Goal: Task Accomplishment & Management: Use online tool/utility

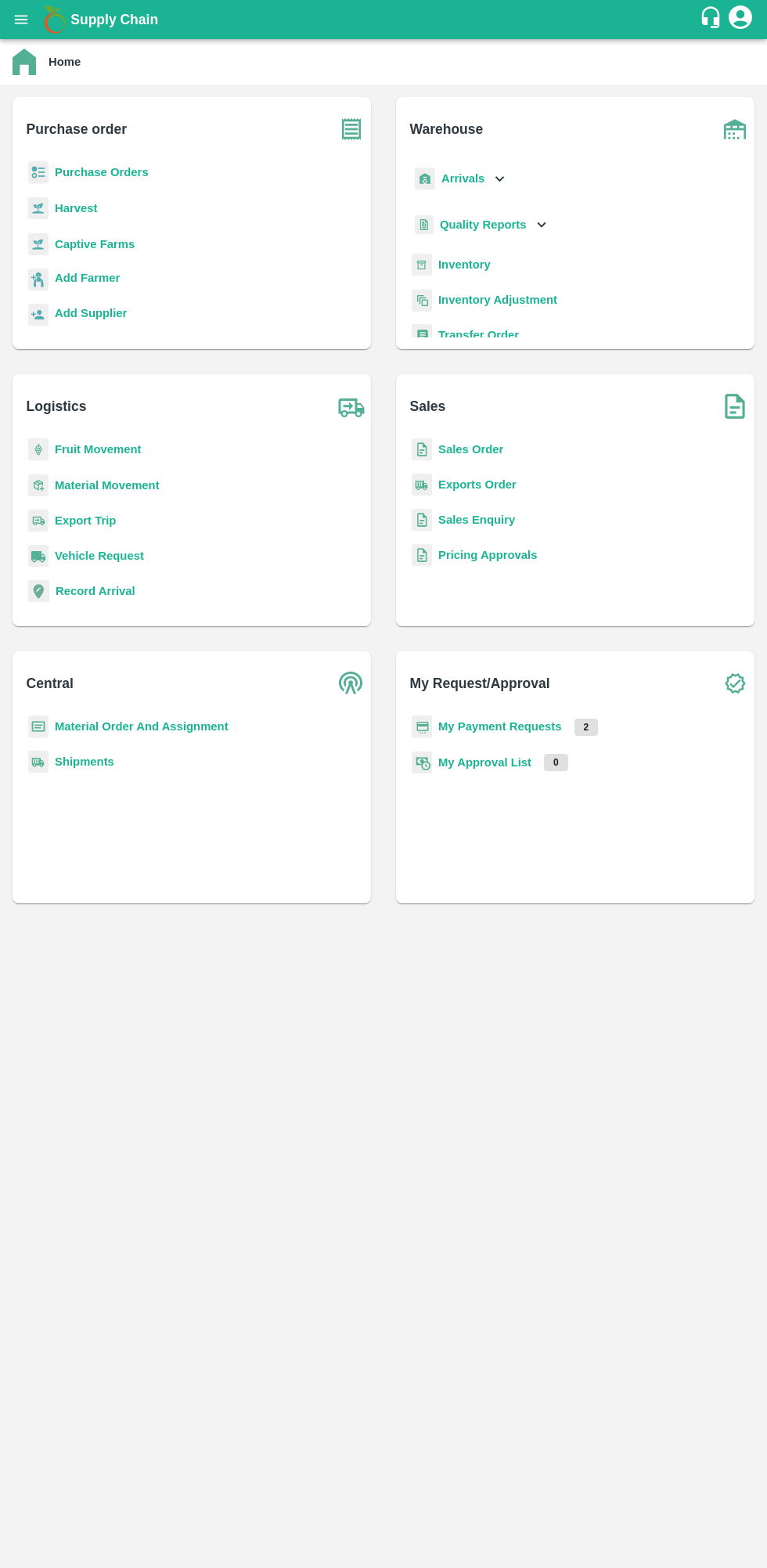
click at [80, 172] on b "Purchase Orders" at bounding box center [102, 172] width 94 height 13
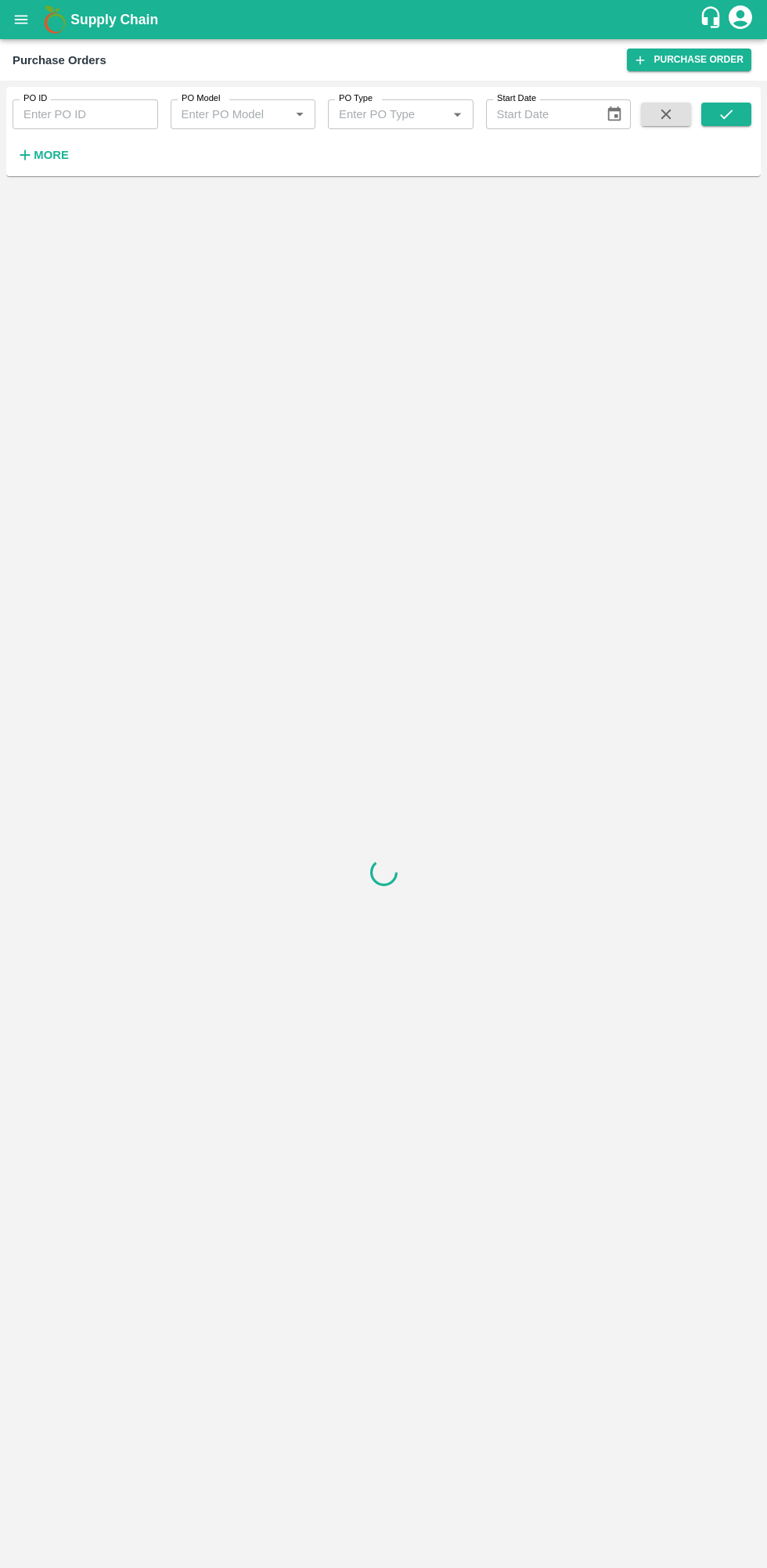
click at [34, 116] on input "PO ID" at bounding box center [85, 114] width 146 height 29
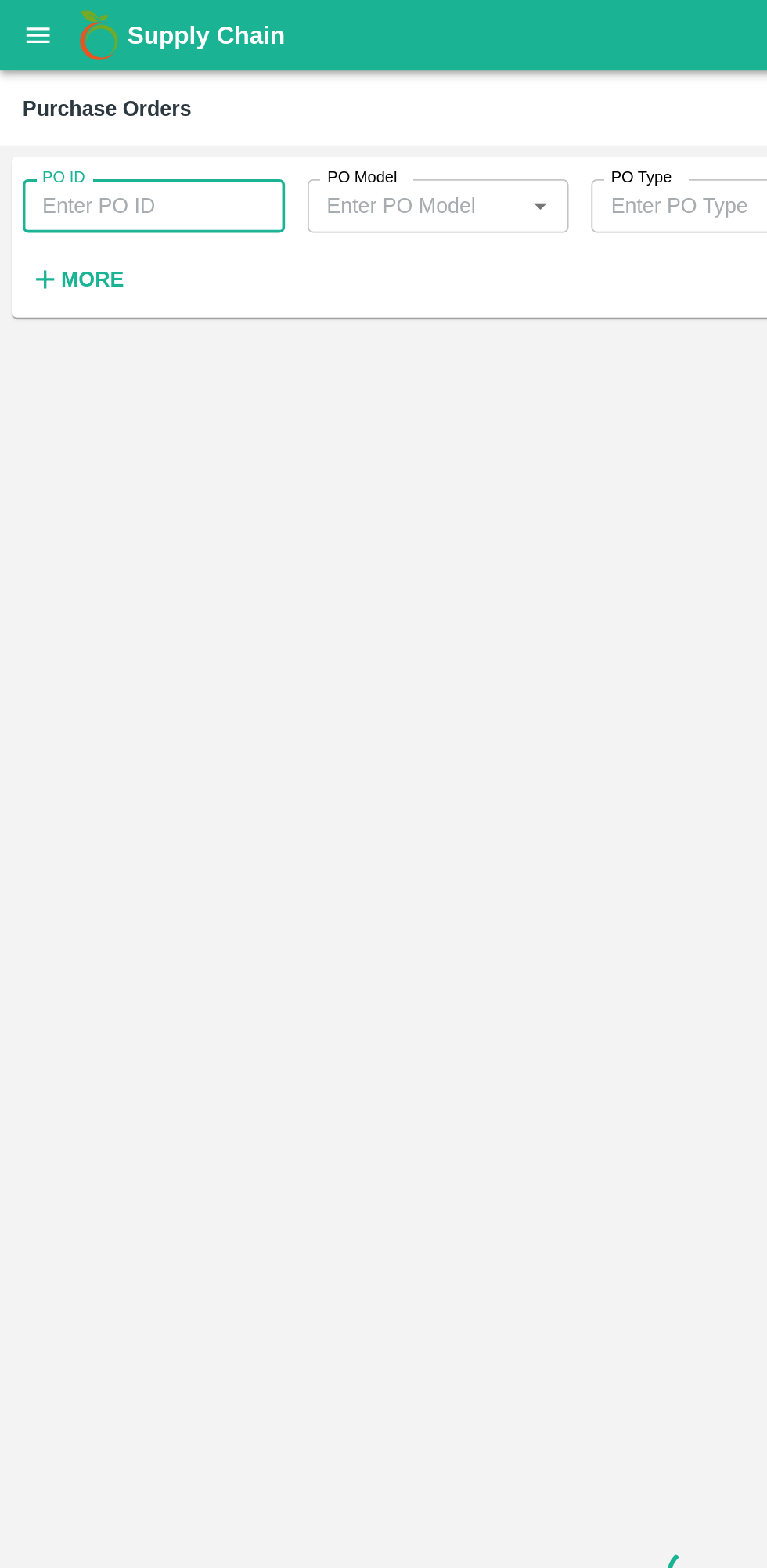
click at [18, 100] on input "PO ID" at bounding box center [85, 114] width 146 height 29
click at [37, 158] on strong "More" at bounding box center [51, 155] width 35 height 13
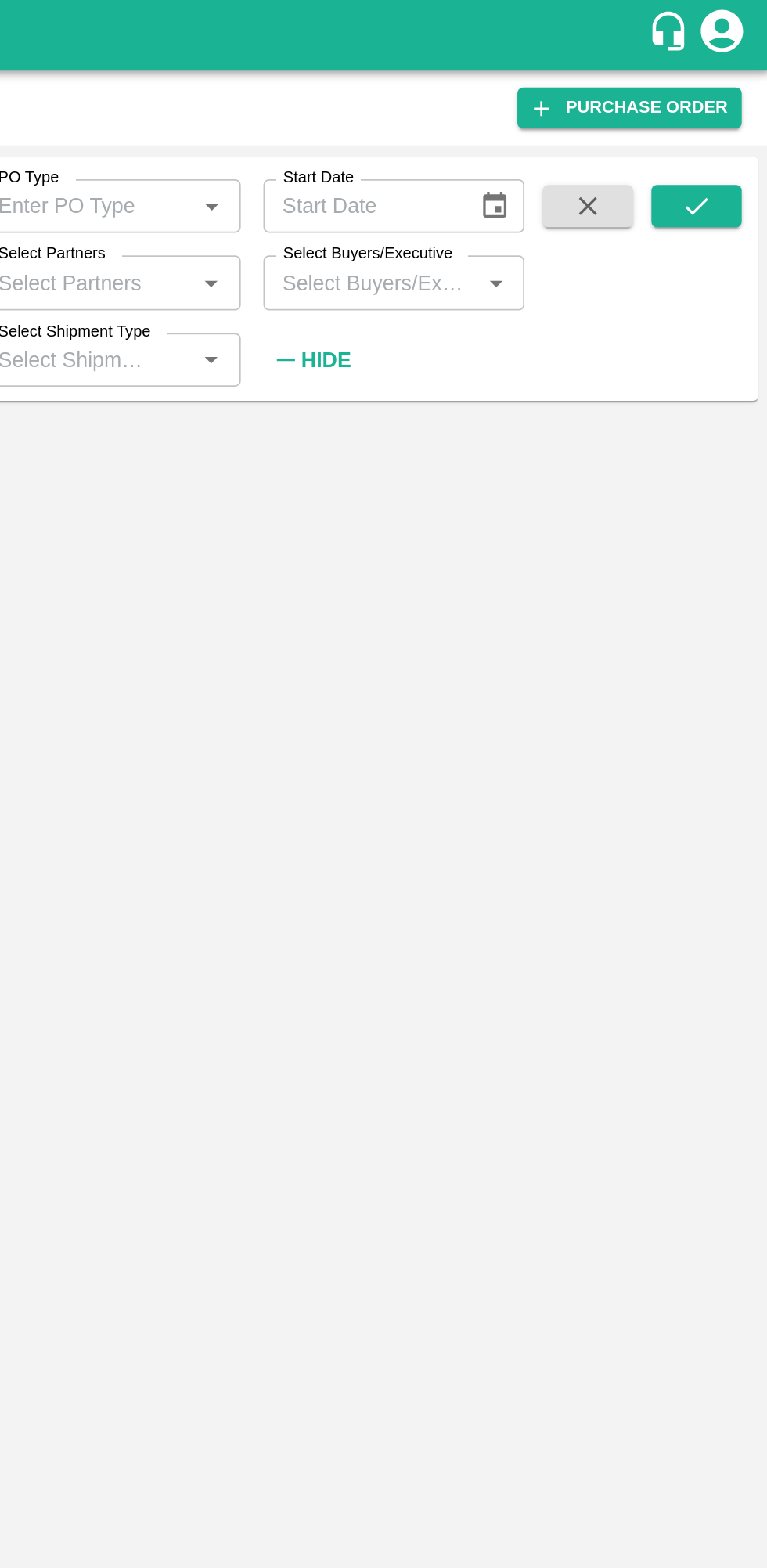
click at [556, 163] on input "Select Buyers/Executive" at bounding box center [546, 157] width 110 height 21
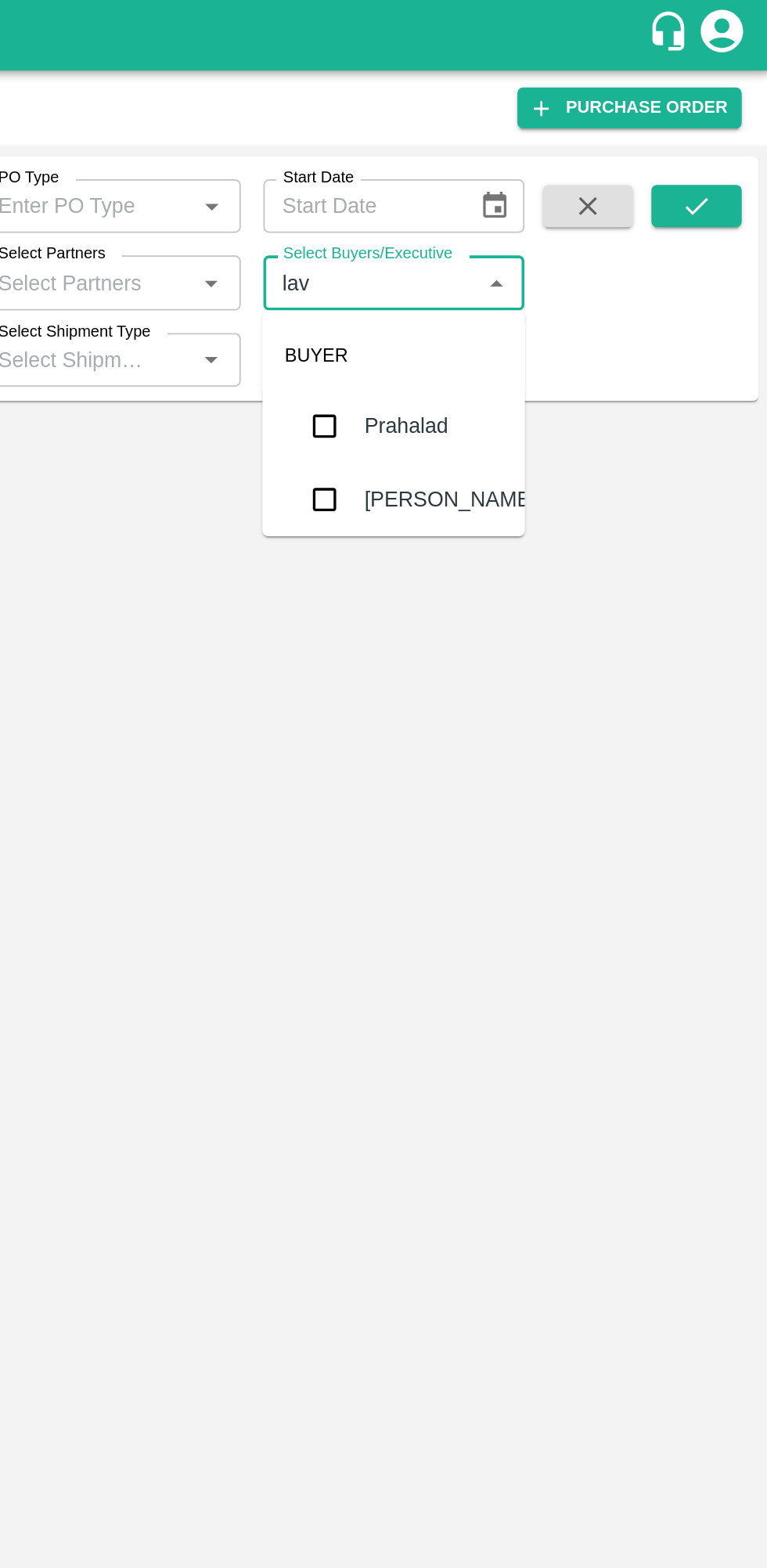
type input "lava"
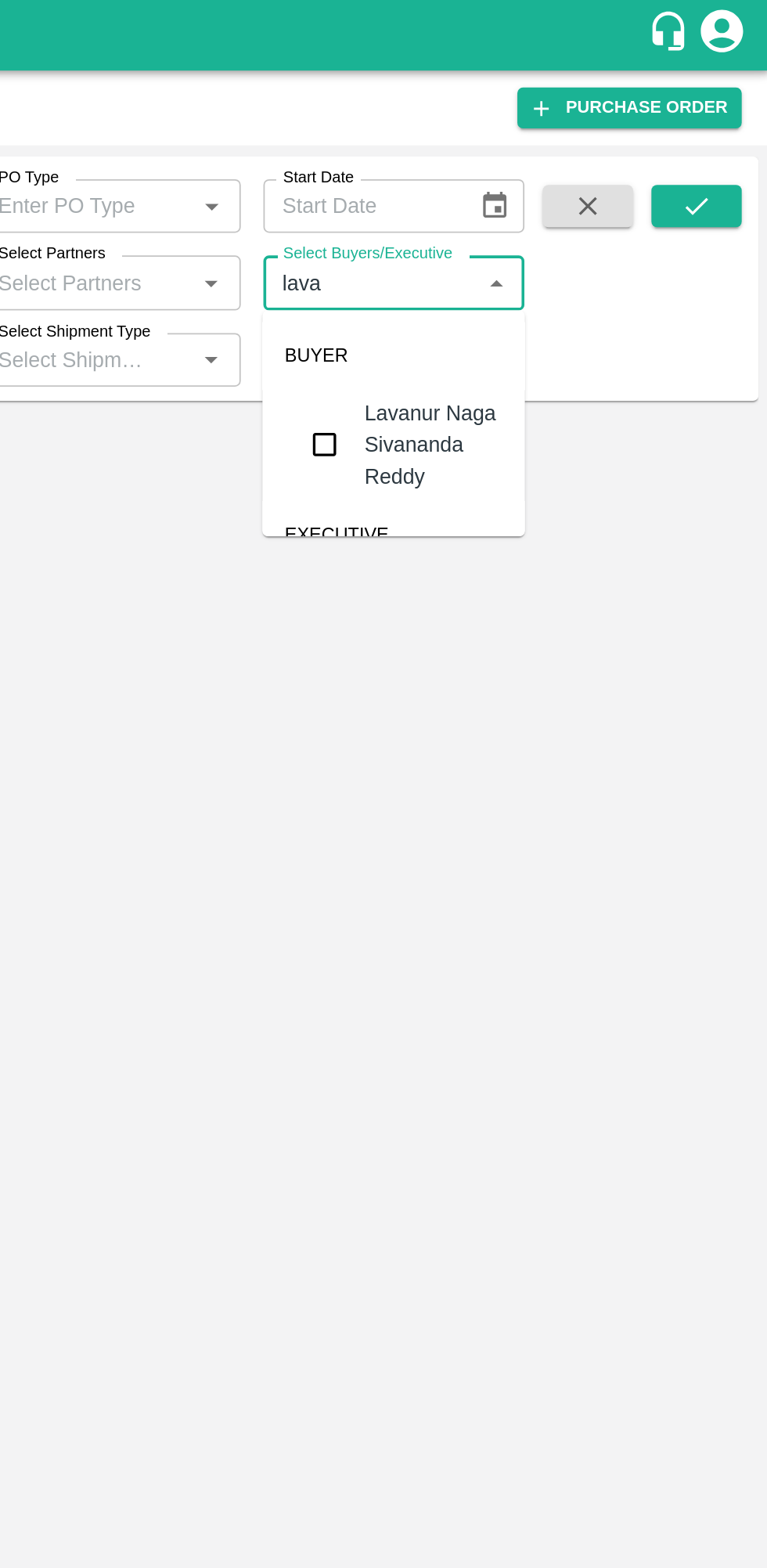
click at [522, 244] on input "checkbox" at bounding box center [519, 246] width 31 height 31
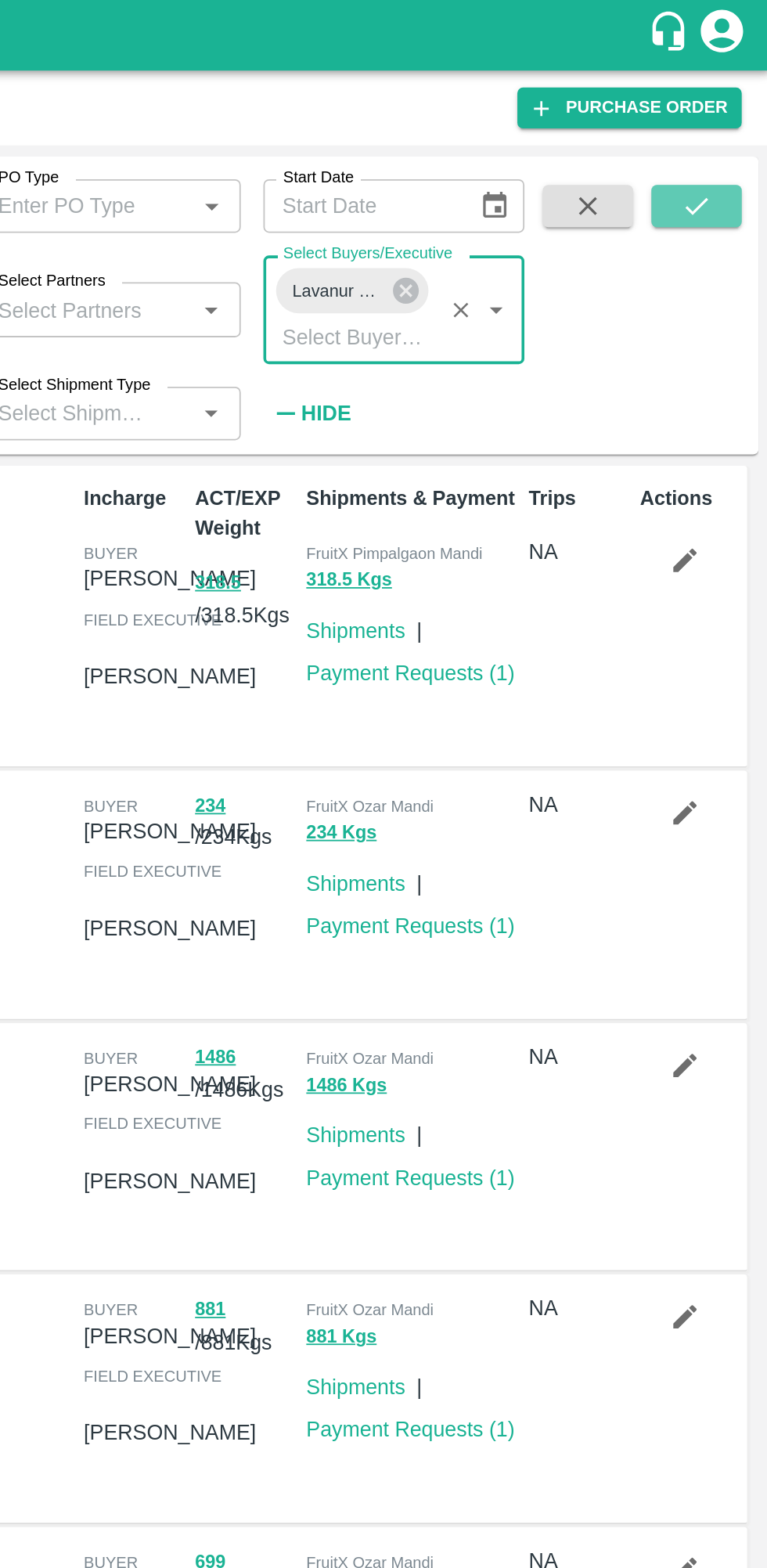
click at [735, 110] on icon "submit" at bounding box center [726, 115] width 18 height 18
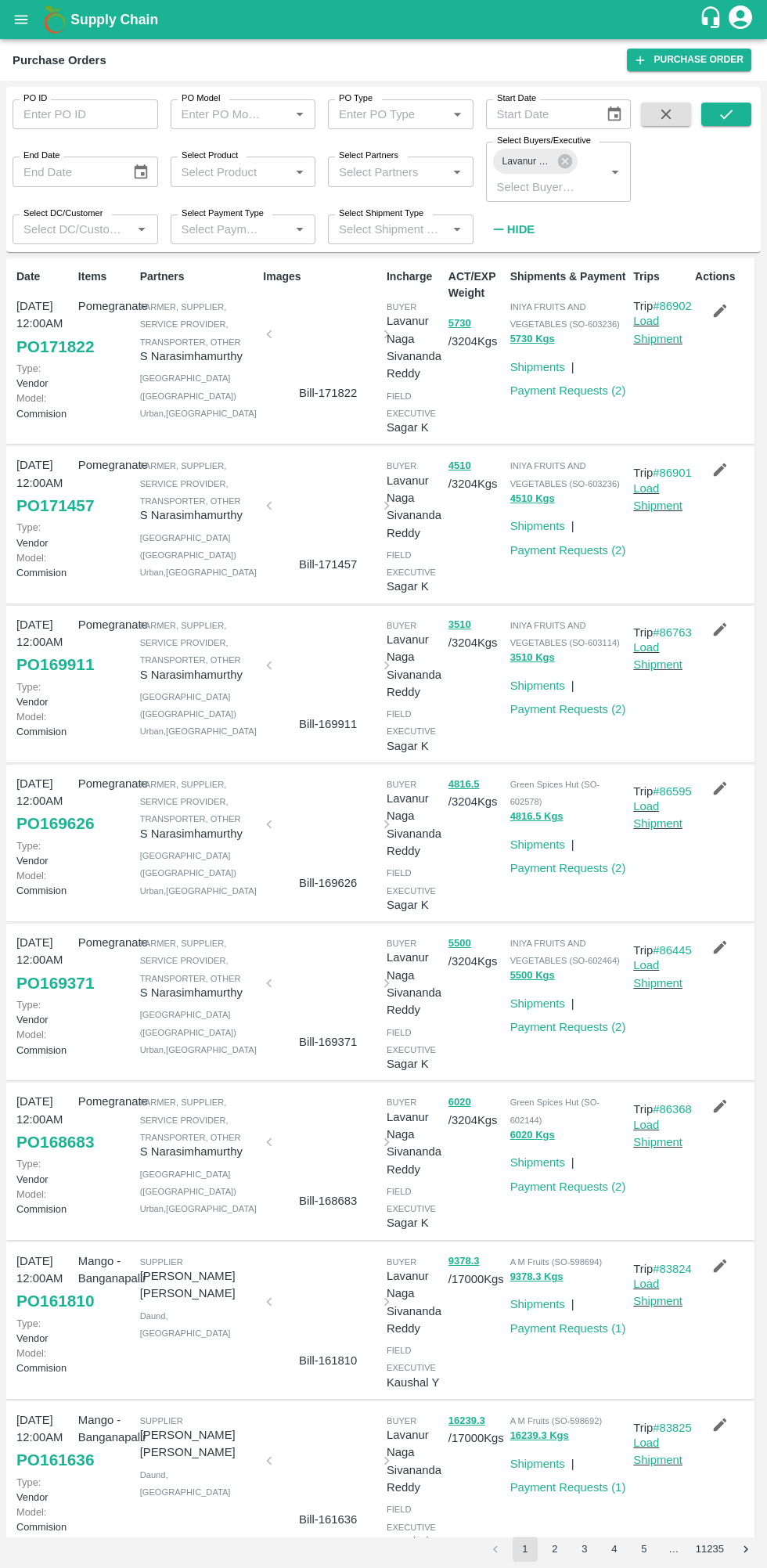
click at [22, 20] on icon "open drawer" at bounding box center [22, 19] width 14 height 9
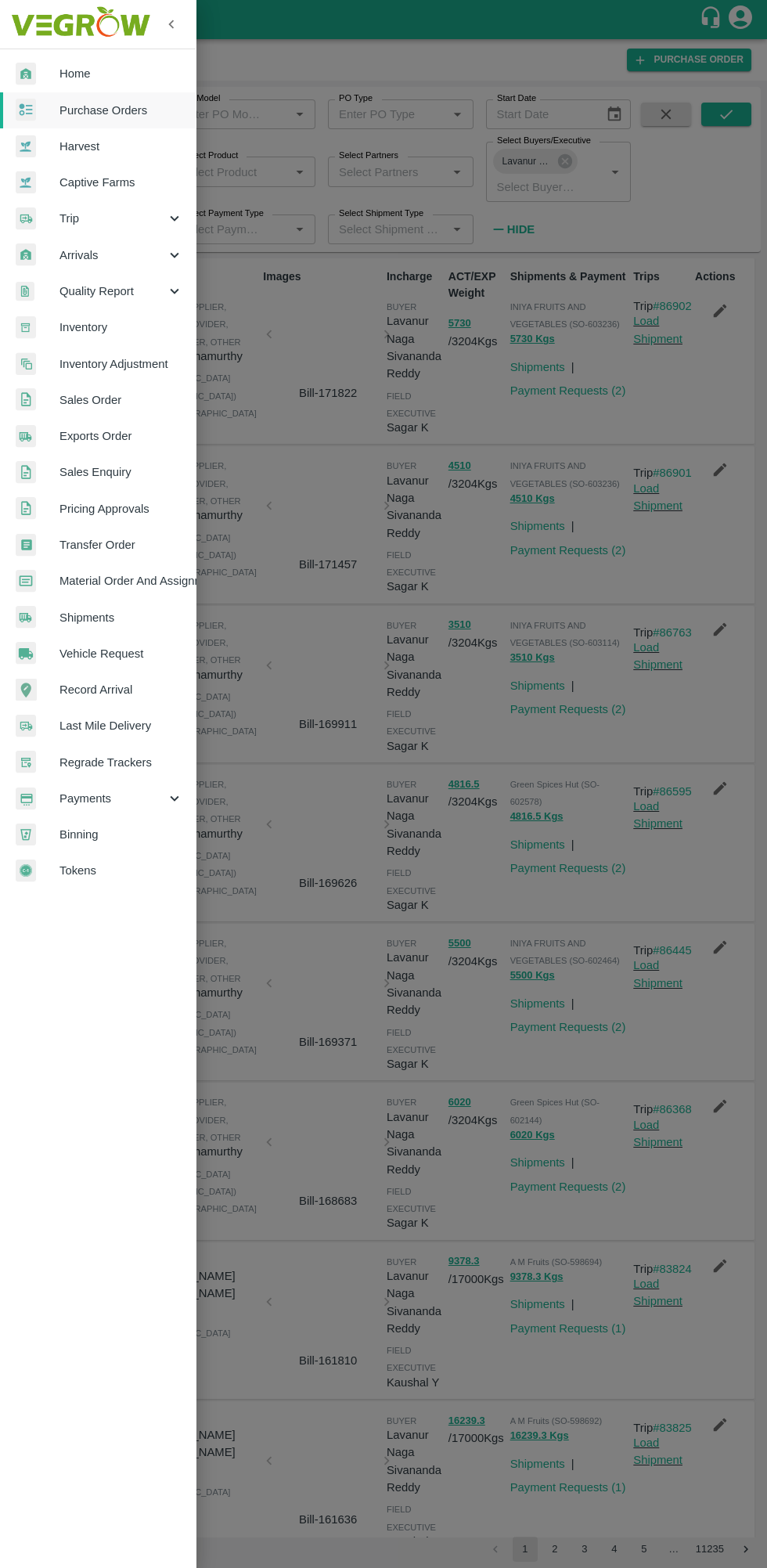
click at [113, 73] on span "Home" at bounding box center [121, 74] width 124 height 18
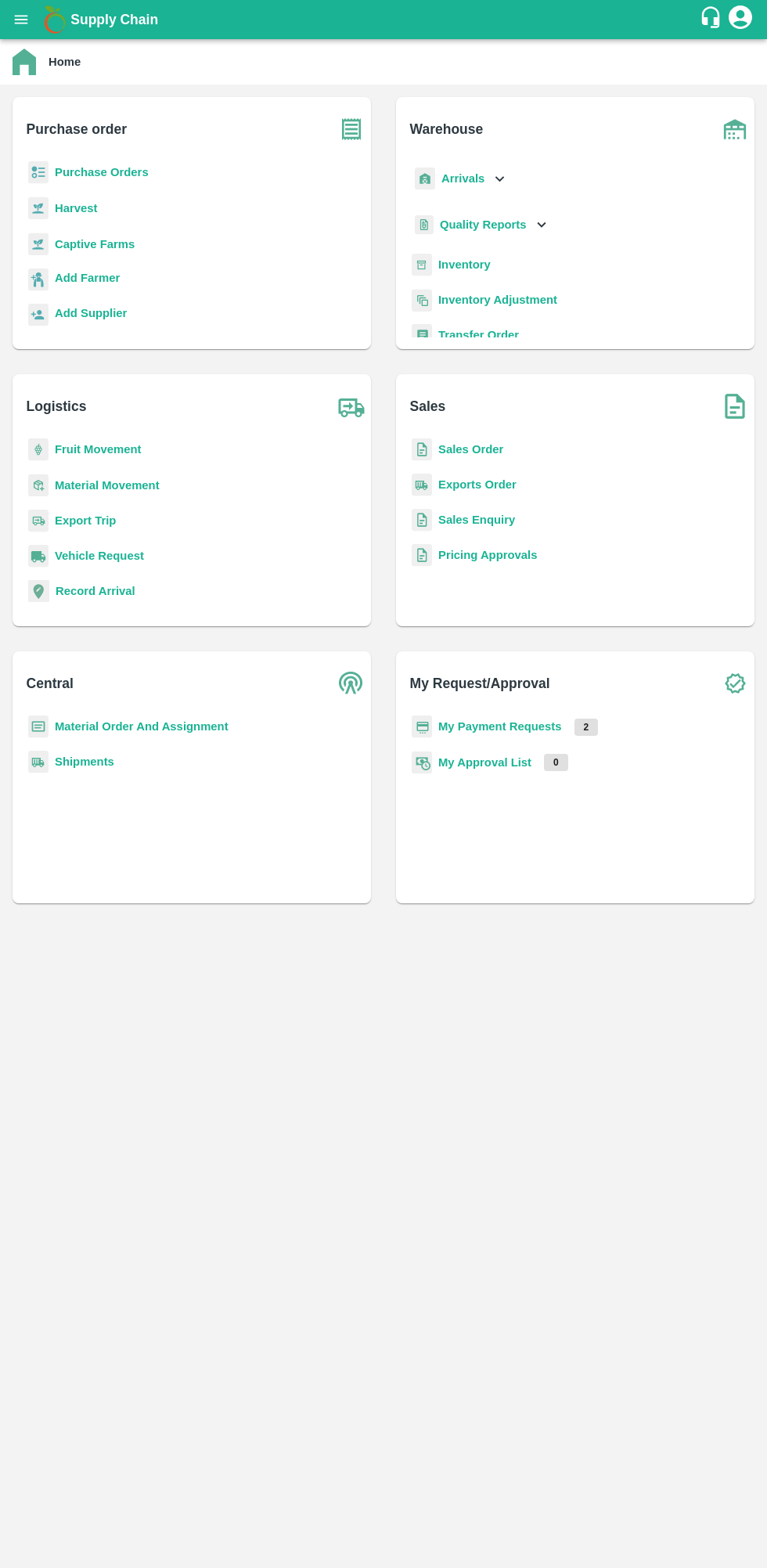
click at [113, 270] on p "Add Farmer" at bounding box center [88, 278] width 65 height 18
